Goal: Task Accomplishment & Management: Manage account settings

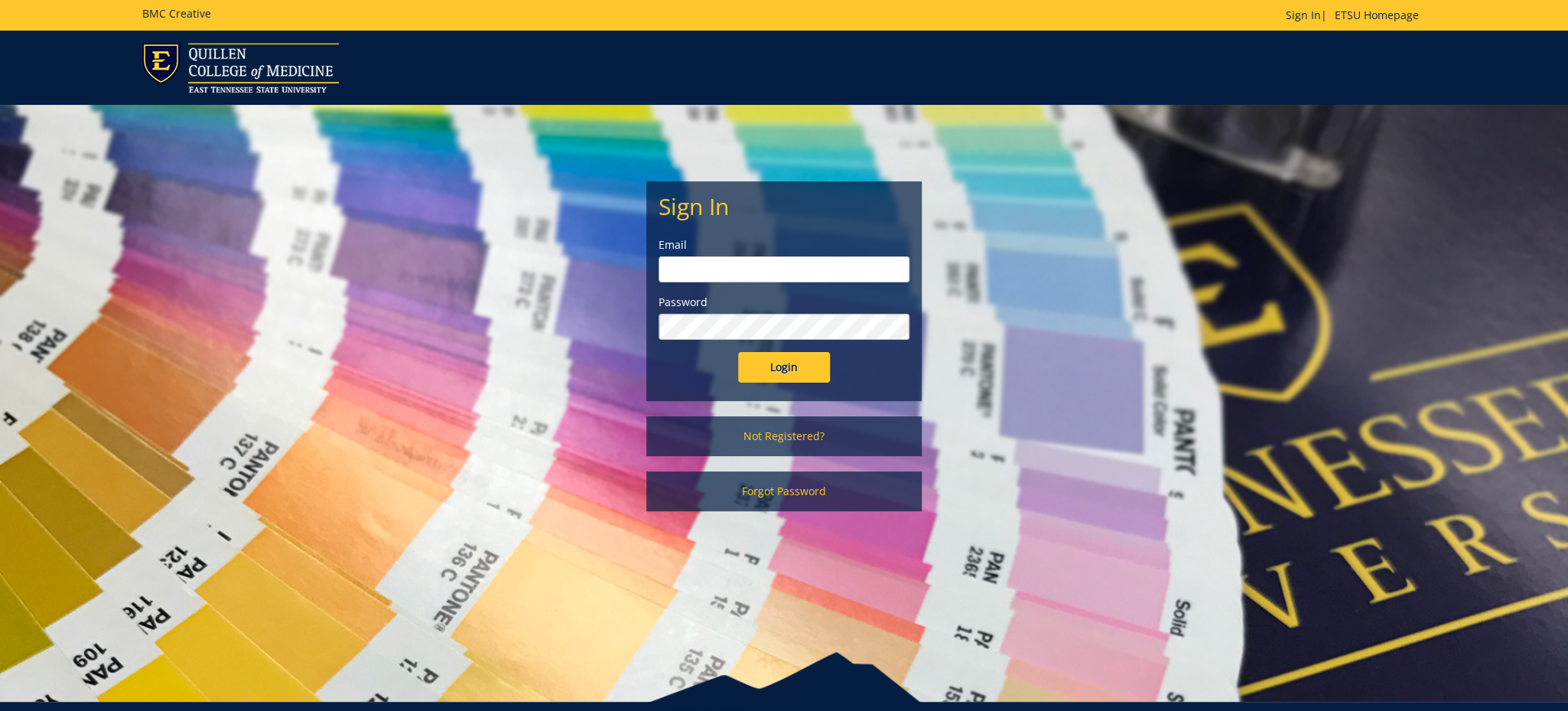
click at [864, 275] on input "email" at bounding box center [783, 269] width 250 height 26
type input "[PERSON_NAME][EMAIL_ADDRESS][DOMAIN_NAME]"
click at [738, 352] on input "Login" at bounding box center [784, 367] width 92 height 31
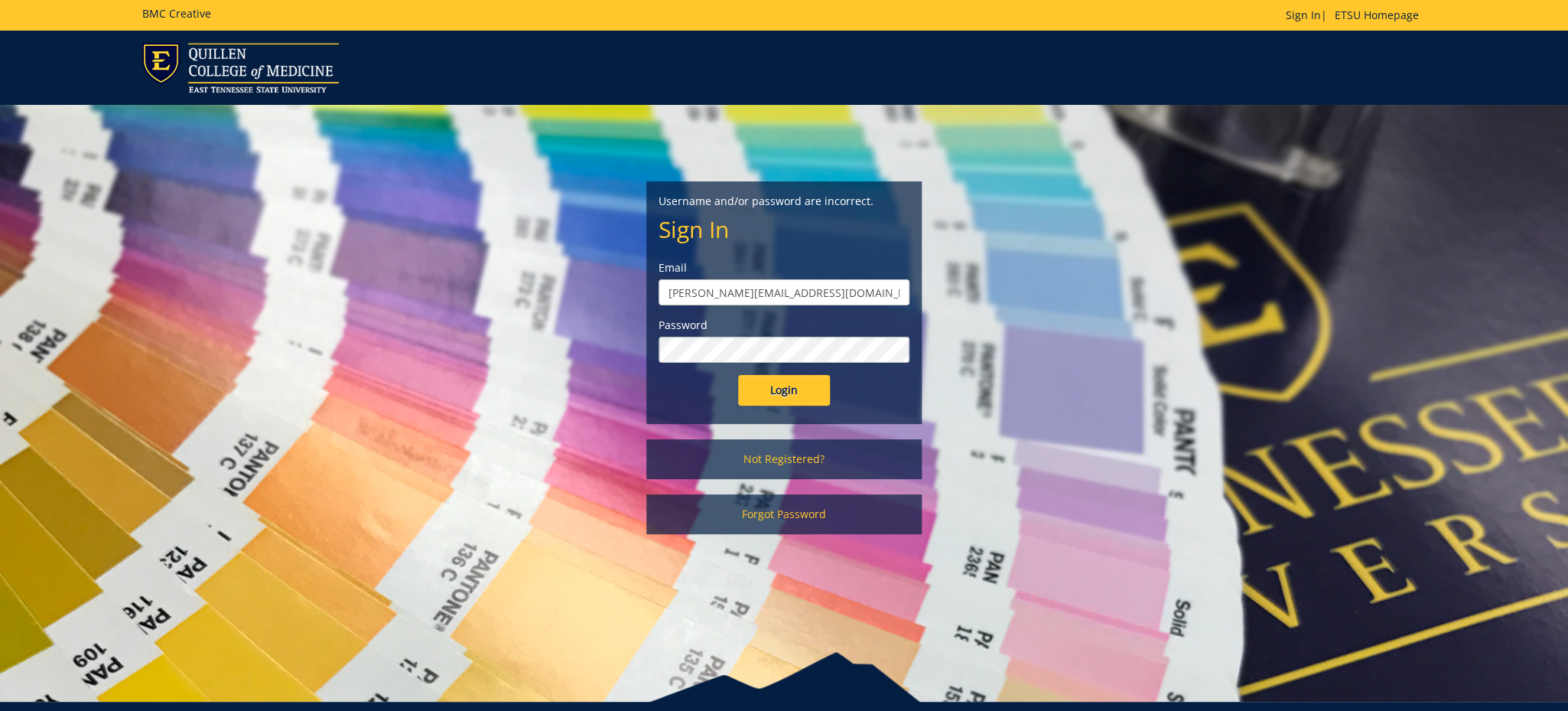
click at [738, 375] on input "Login" at bounding box center [784, 391] width 92 height 31
click at [723, 292] on input "[PERSON_NAME][EMAIL_ADDRESS][DOMAIN_NAME]" at bounding box center [783, 292] width 250 height 26
type input "killmeyer@mail.etsu.edu"
click at [738, 375] on input "Login" at bounding box center [784, 391] width 92 height 31
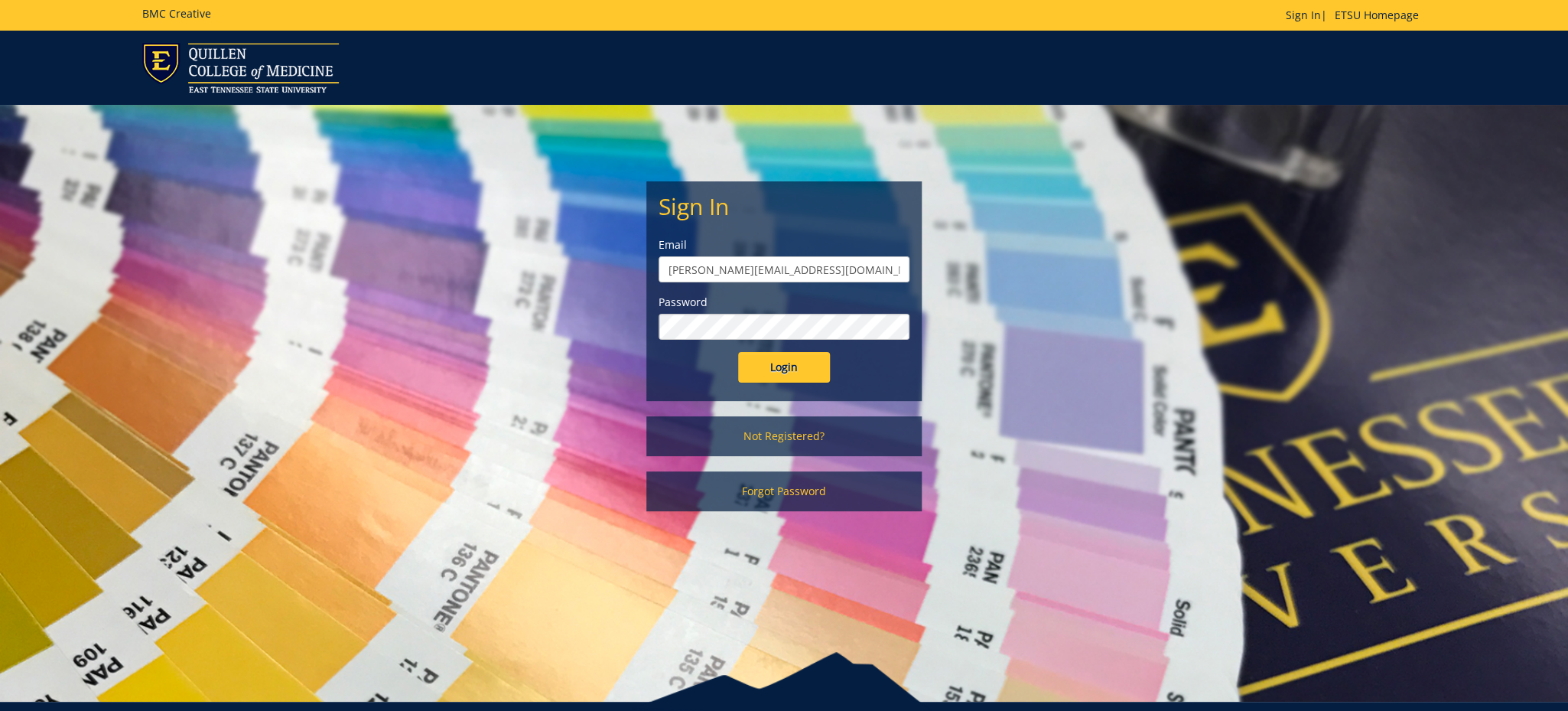
click at [748, 272] on input "[PERSON_NAME][EMAIL_ADDRESS][DOMAIN_NAME]" at bounding box center [783, 269] width 250 height 26
type input "[PERSON_NAME][EMAIL_ADDRESS][DOMAIN_NAME]"
